Goal: Information Seeking & Learning: Learn about a topic

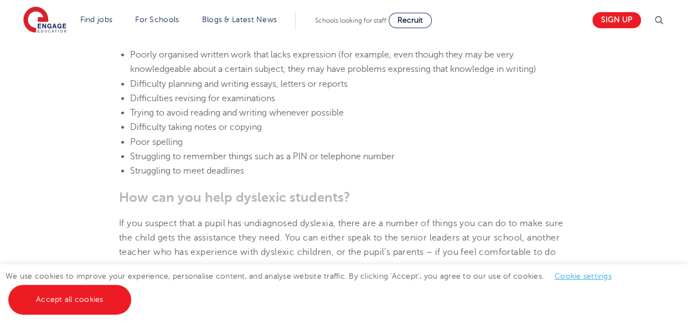
scroll to position [1660, 0]
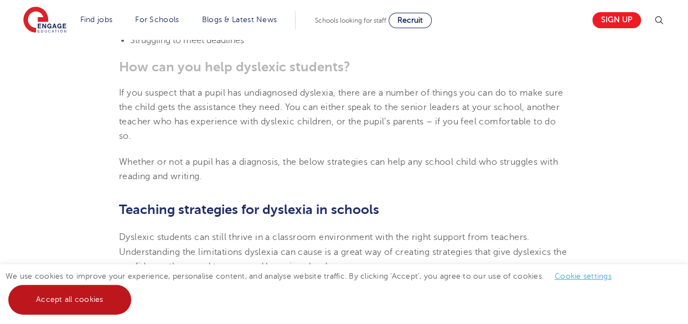
click at [76, 298] on link "Accept all cookies" at bounding box center [69, 300] width 123 height 30
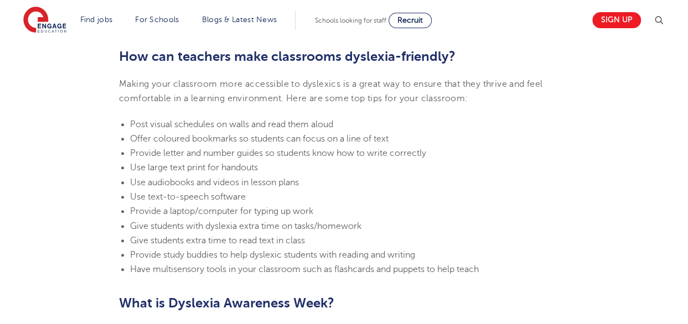
scroll to position [2435, 0]
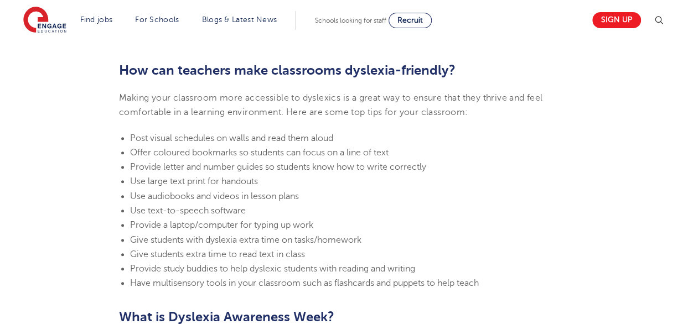
scroll to position [2379, 0]
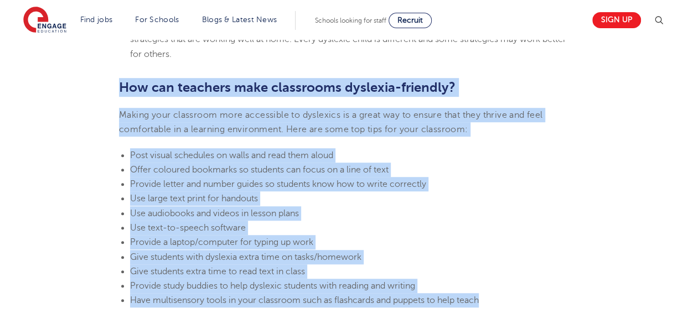
drag, startPoint x: 122, startPoint y: 87, endPoint x: 494, endPoint y: 298, distance: 427.3
copy section "How can teachers make classrooms [MEDICAL_DATA]-friendly? Making your classroom…"
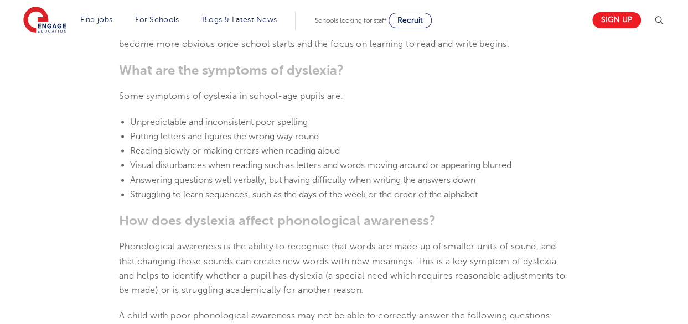
scroll to position [1051, 0]
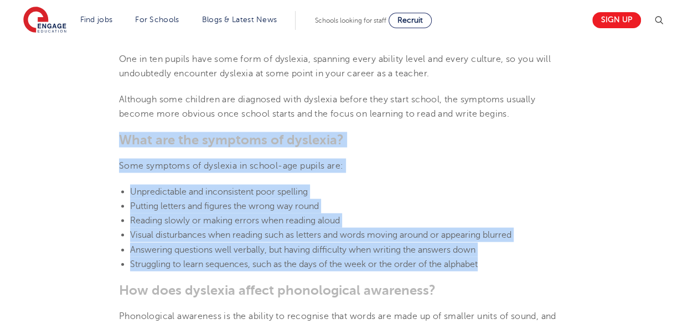
drag, startPoint x: 121, startPoint y: 139, endPoint x: 517, endPoint y: 261, distance: 415.0
copy section "What are the symptoms of [MEDICAL_DATA]? Some symptoms of [MEDICAL_DATA] in sch…"
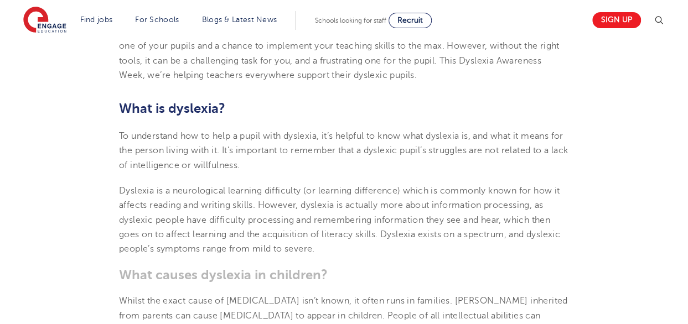
scroll to position [443, 0]
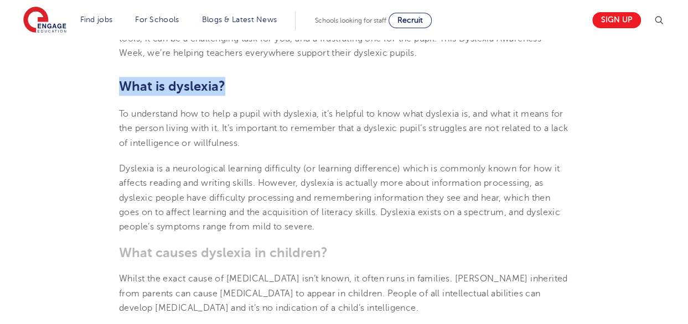
drag, startPoint x: 121, startPoint y: 82, endPoint x: 240, endPoint y: 88, distance: 119.1
click at [240, 88] on h2 "What is dyslexia?" at bounding box center [344, 86] width 450 height 19
drag, startPoint x: 240, startPoint y: 88, endPoint x: 203, endPoint y: 89, distance: 36.5
copy b "What is dyslexia?"
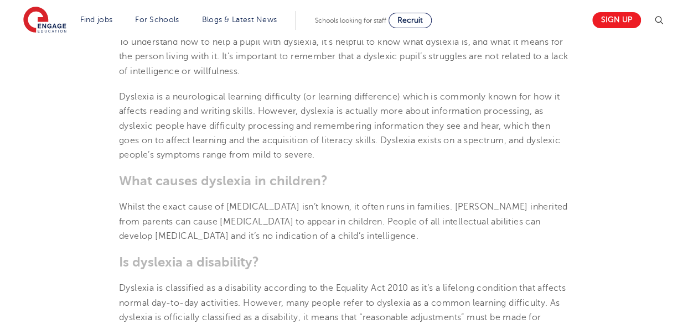
scroll to position [498, 0]
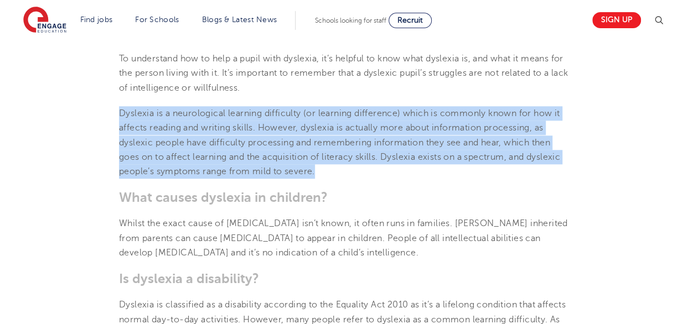
drag, startPoint x: 121, startPoint y: 113, endPoint x: 320, endPoint y: 172, distance: 207.8
click at [320, 172] on p "Dyslexia is a neurological learning difficulty (or learning difference) which i…" at bounding box center [344, 142] width 450 height 72
drag, startPoint x: 320, startPoint y: 172, endPoint x: 250, endPoint y: 153, distance: 72.4
copy span "Dyslexia is a neurological learning difficulty (or learning difference) which i…"
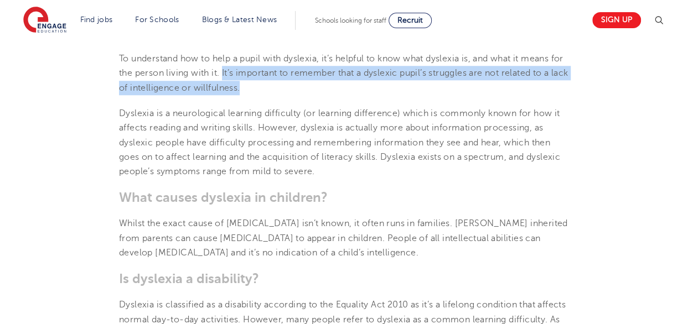
drag, startPoint x: 237, startPoint y: 72, endPoint x: 267, endPoint y: 88, distance: 33.2
click at [267, 88] on span "To understand how to help a pupil with dyslexia, it’s helpful to know what dysl…" at bounding box center [343, 73] width 449 height 39
drag, startPoint x: 267, startPoint y: 88, endPoint x: 256, endPoint y: 85, distance: 11.4
copy span "It’s important to remember that a dyslexic pupil’s struggles are not related to…"
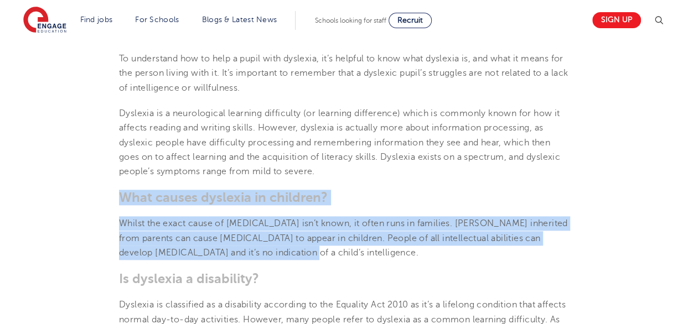
drag, startPoint x: 121, startPoint y: 195, endPoint x: 271, endPoint y: 250, distance: 159.7
drag, startPoint x: 271, startPoint y: 250, endPoint x: 196, endPoint y: 245, distance: 74.3
copy section "What causes [MEDICAL_DATA] in children? Whilst the exact cause of [MEDICAL_DATA…"
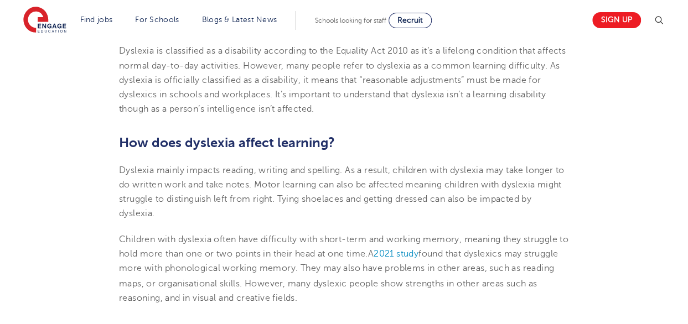
scroll to position [775, 0]
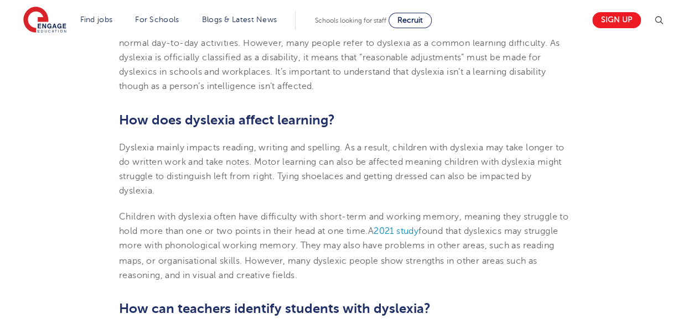
drag, startPoint x: 120, startPoint y: 119, endPoint x: 344, endPoint y: 279, distance: 275.6
drag, startPoint x: 344, startPoint y: 279, endPoint x: 252, endPoint y: 247, distance: 96.8
copy section "How does [MEDICAL_DATA] affect learning? [MEDICAL_DATA] mainly impacts reading,…"
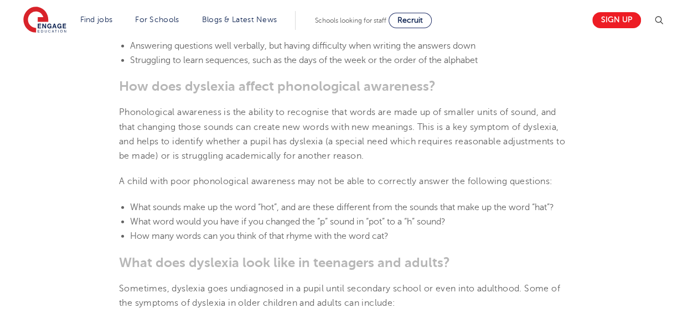
scroll to position [1273, 0]
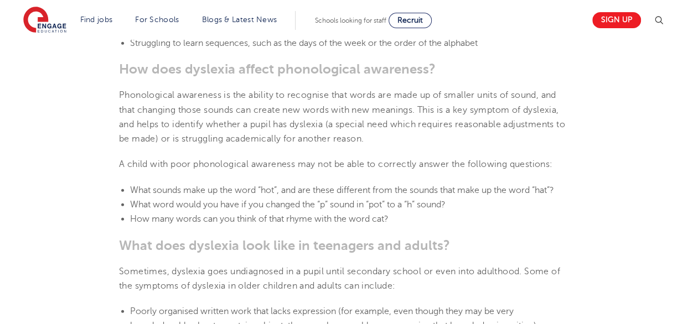
click at [122, 69] on b "How does dyslexia affect phonological awareness?" at bounding box center [277, 68] width 317 height 15
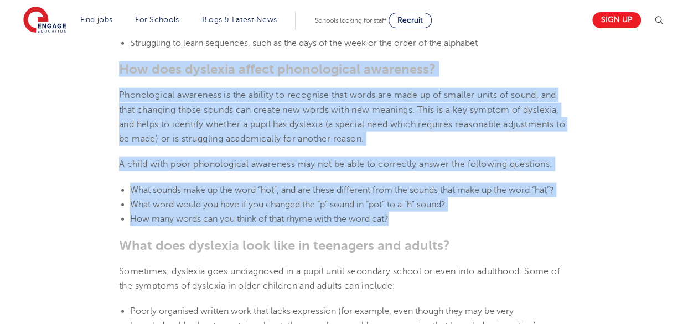
drag, startPoint x: 120, startPoint y: 67, endPoint x: 462, endPoint y: 223, distance: 375.4
copy section "How does [MEDICAL_DATA] affect phonological awareness? Phonological awareness i…"
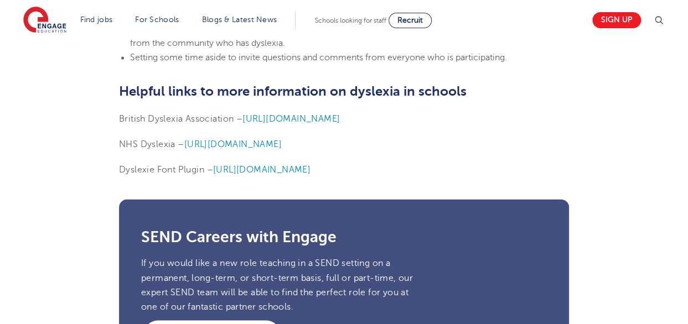
scroll to position [2767, 0]
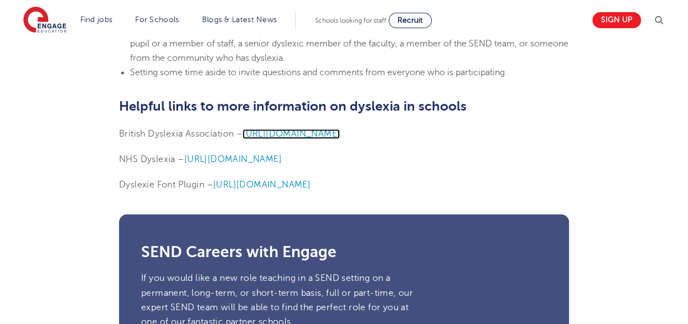
click at [302, 131] on span "[URL][DOMAIN_NAME]" at bounding box center [290, 134] width 97 height 10
